Goal: Transaction & Acquisition: Download file/media

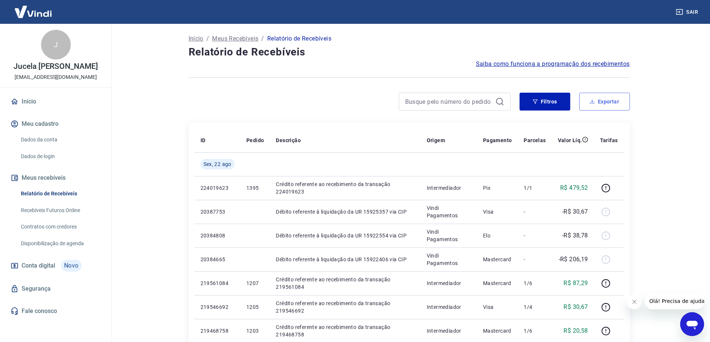
click at [595, 105] on button "Exportar" at bounding box center [604, 102] width 51 height 18
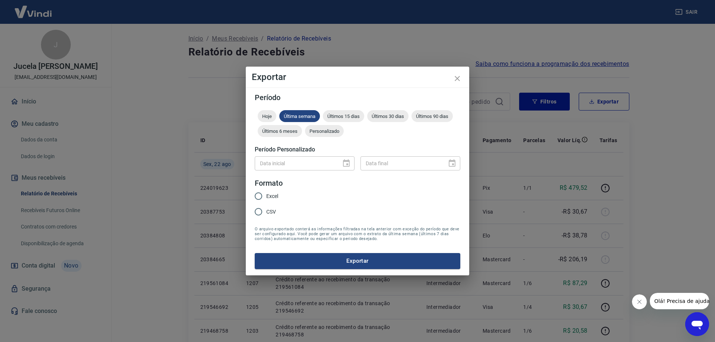
click at [336, 140] on div "Hoje Última semana Últimos 15 dias Últimos 30 dias Últimos 90 dias Últimos 6 me…" at bounding box center [358, 125] width 206 height 30
click at [336, 135] on div "Personalizado" at bounding box center [324, 131] width 39 height 12
click at [345, 163] on icon "Choose date" at bounding box center [346, 163] width 9 height 9
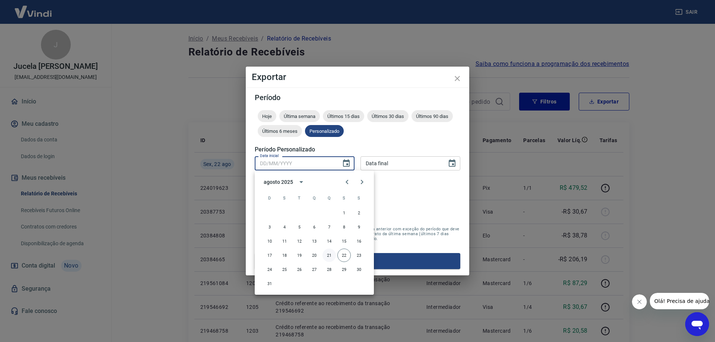
click at [329, 255] on button "21" at bounding box center [329, 255] width 13 height 13
type input "[DATE]"
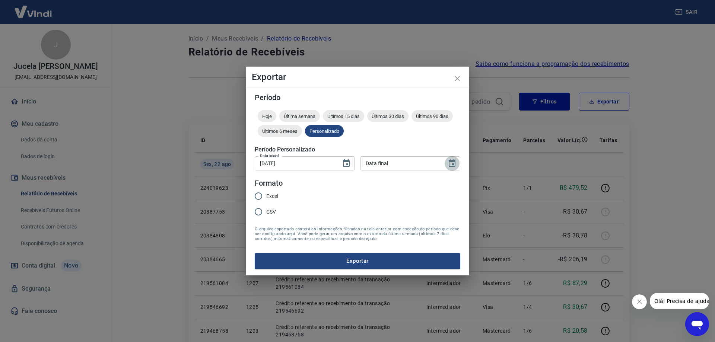
click at [449, 167] on icon "Choose date" at bounding box center [452, 163] width 9 height 9
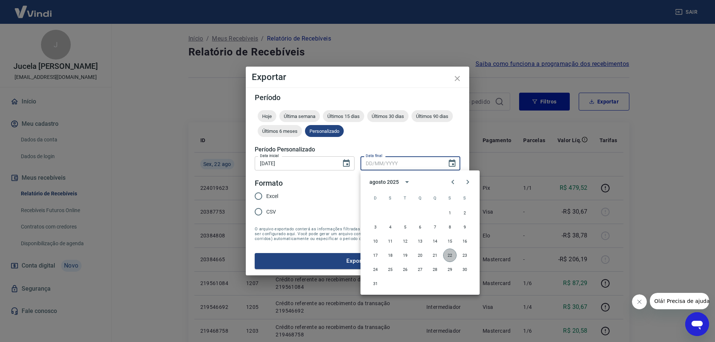
drag, startPoint x: 451, startPoint y: 257, endPoint x: 284, endPoint y: 206, distance: 175.4
click at [451, 258] on button "22" at bounding box center [449, 255] width 13 height 13
type input "[DATE]"
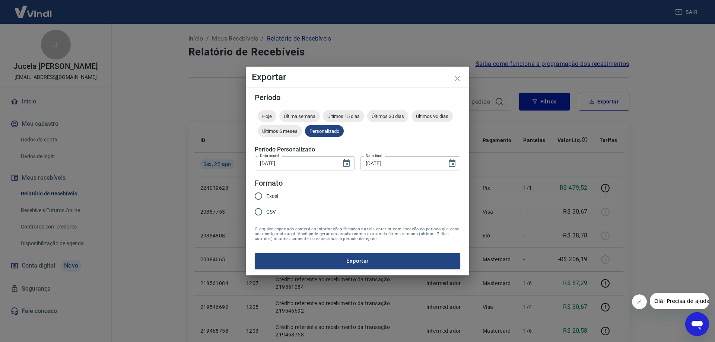
click at [266, 212] on input "CSV" at bounding box center [259, 212] width 16 height 16
radio input "true"
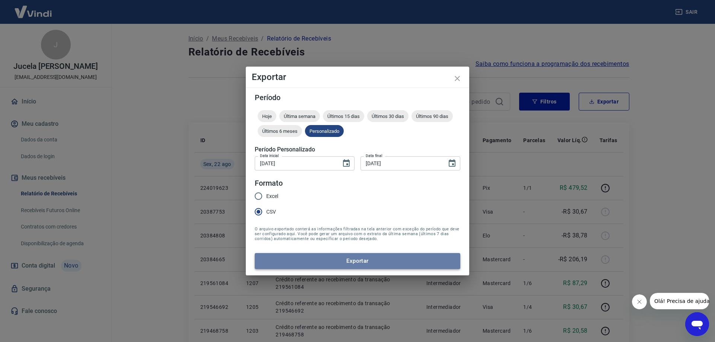
click at [303, 258] on button "Exportar" at bounding box center [358, 261] width 206 height 16
